Goal: Task Accomplishment & Management: Manage account settings

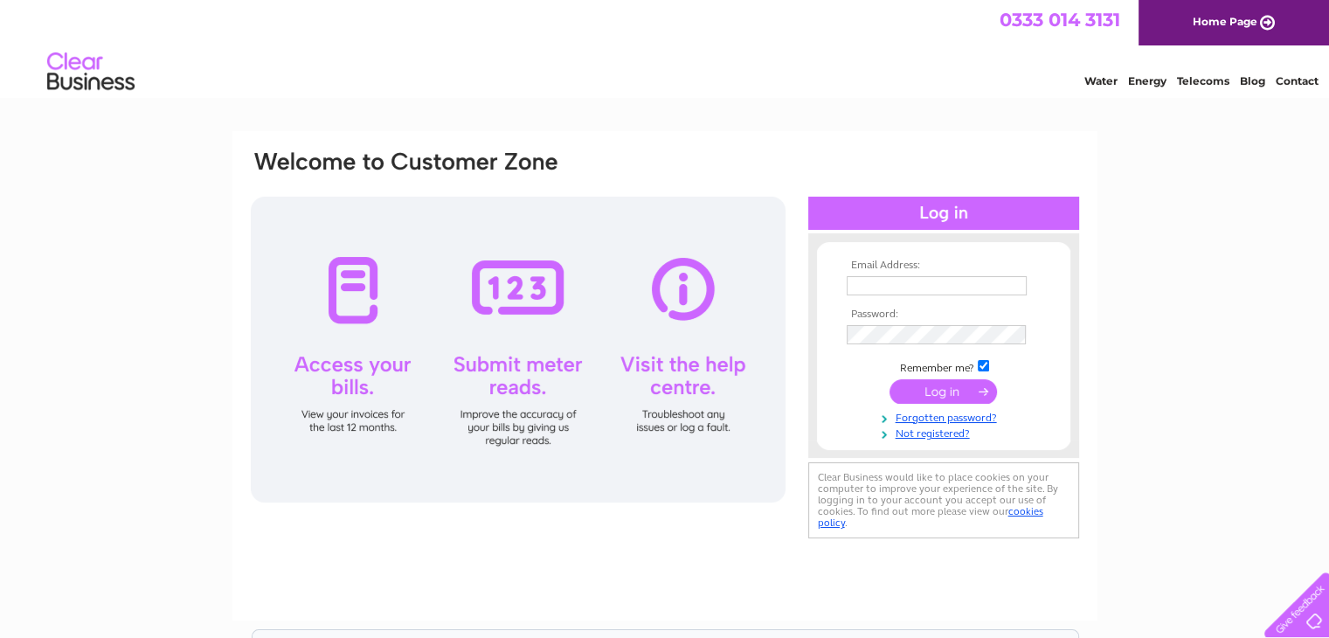
type input "[PERSON_NAME][EMAIL_ADDRESS][DOMAIN_NAME]"
click at [943, 396] on input "submit" at bounding box center [943, 391] width 107 height 24
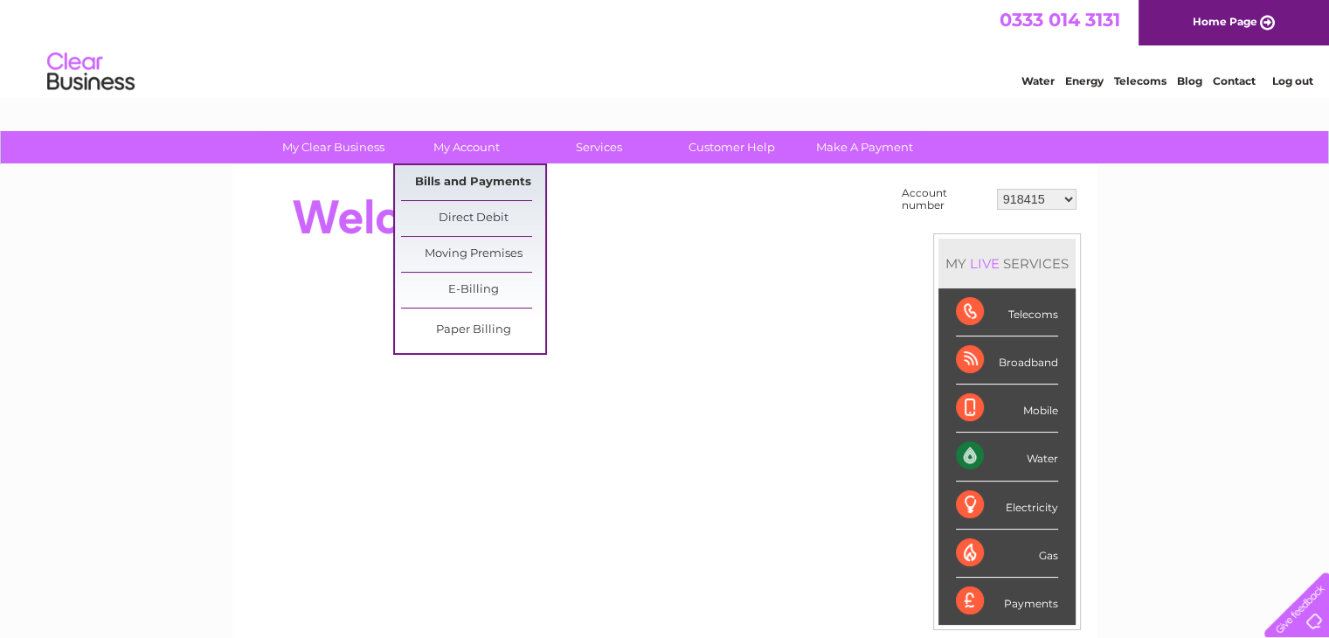
click at [458, 178] on link "Bills and Payments" at bounding box center [473, 182] width 144 height 35
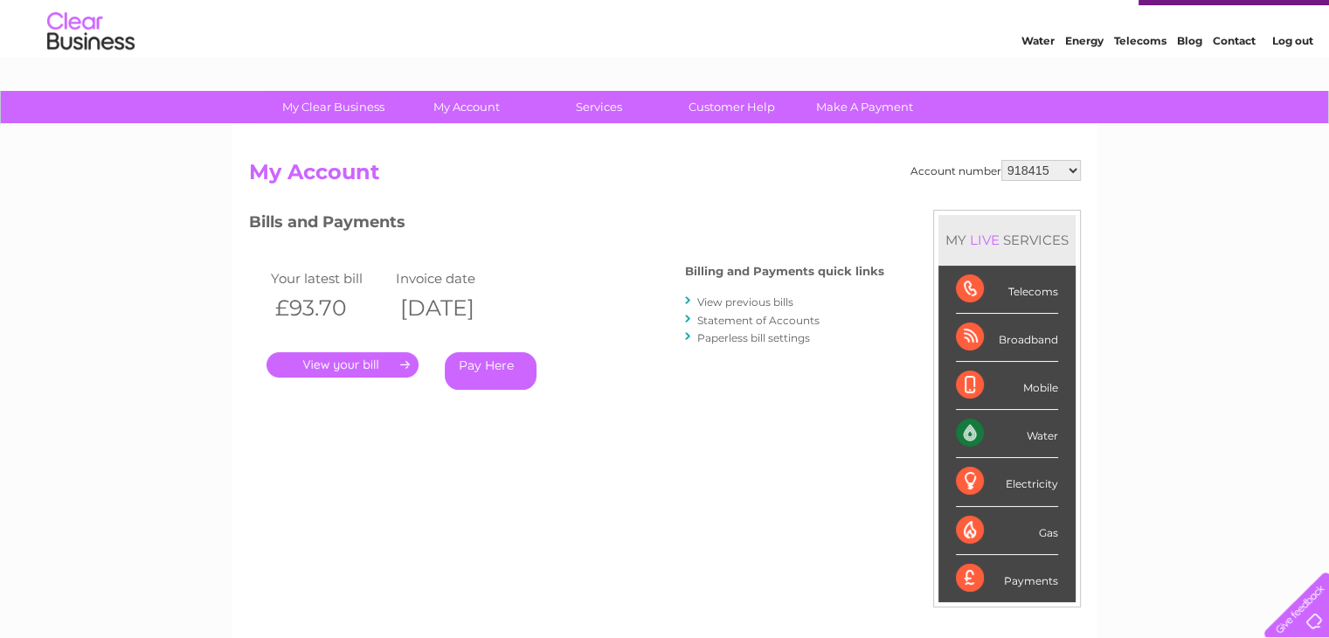
scroll to position [87, 0]
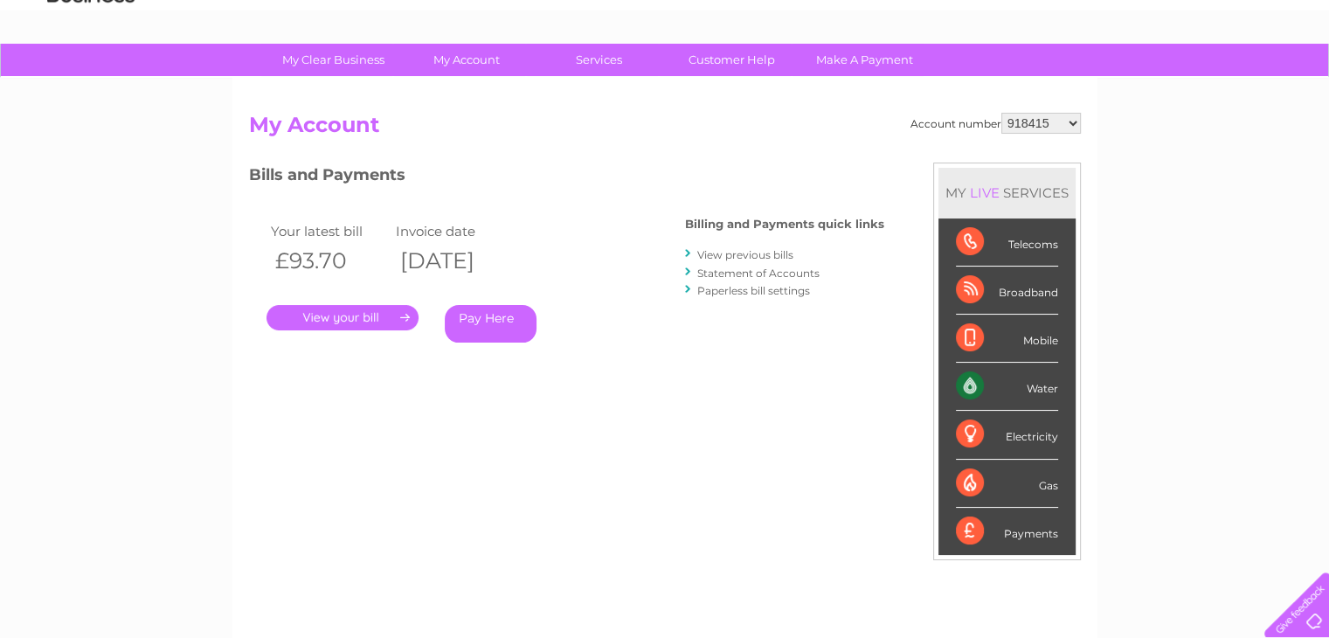
click at [364, 315] on link "." at bounding box center [343, 317] width 152 height 25
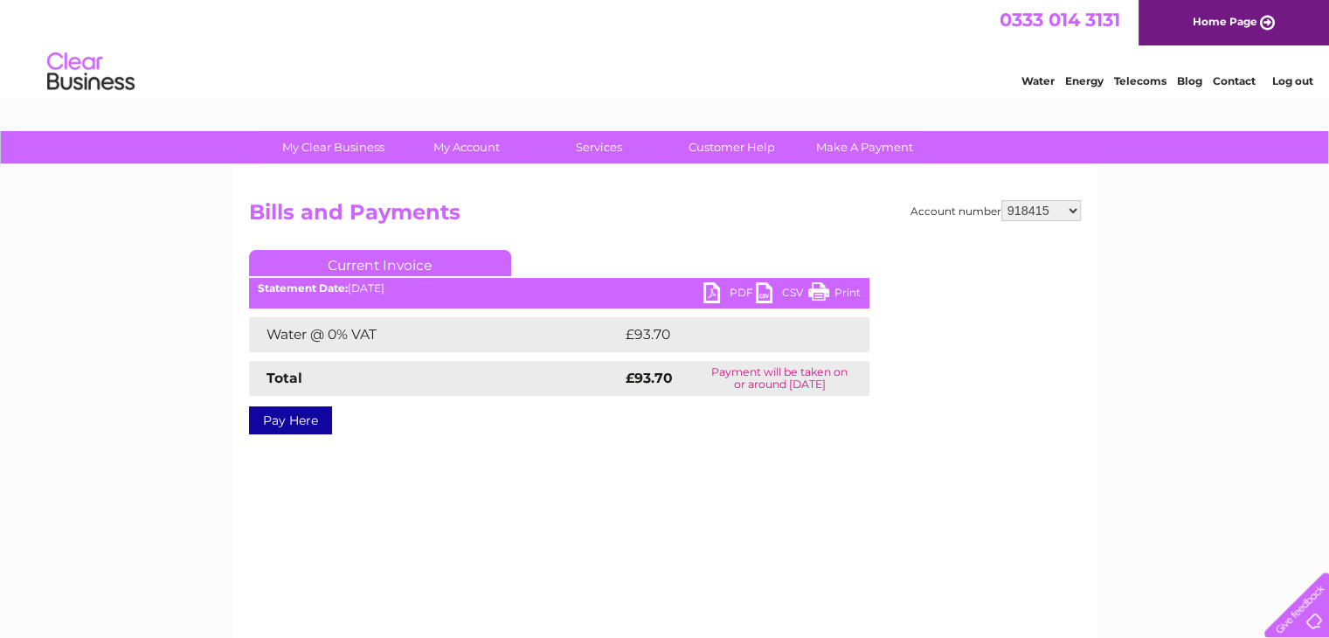
click at [737, 291] on link "PDF" at bounding box center [730, 294] width 52 height 25
